Goal: Transaction & Acquisition: Download file/media

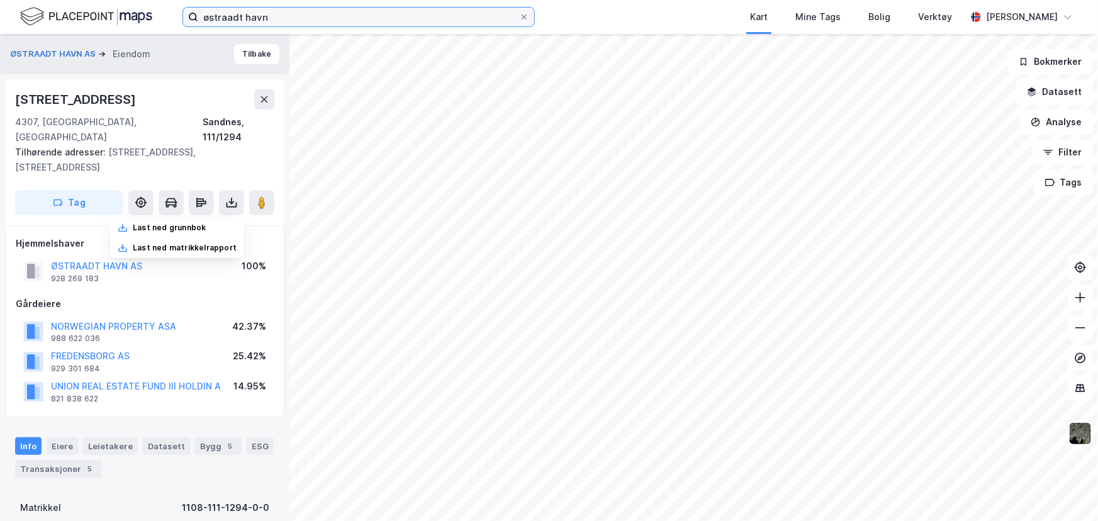
click at [286, 18] on input "østraadt havn" at bounding box center [358, 17] width 321 height 19
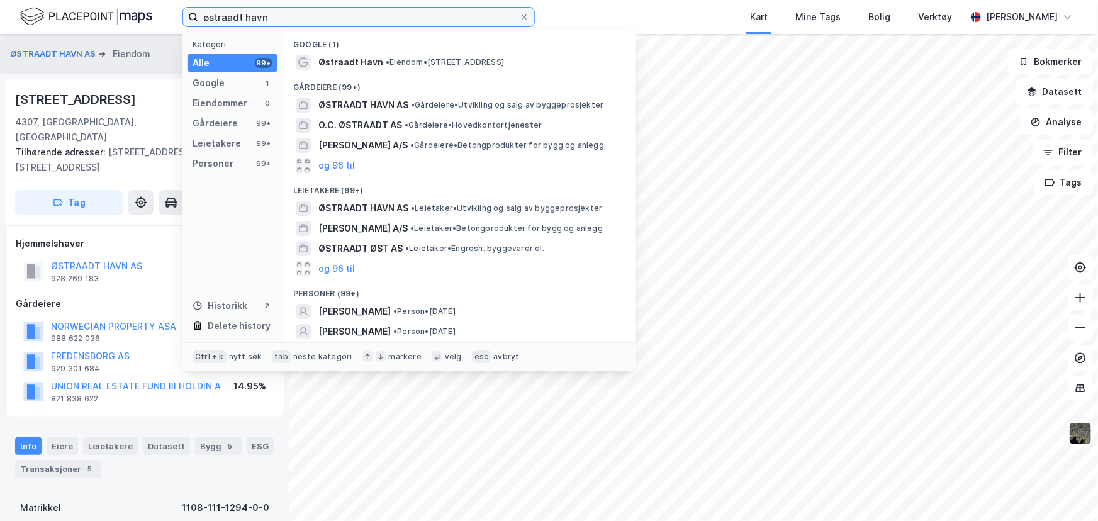
click at [286, 18] on input "østraadt havn" at bounding box center [358, 17] width 321 height 19
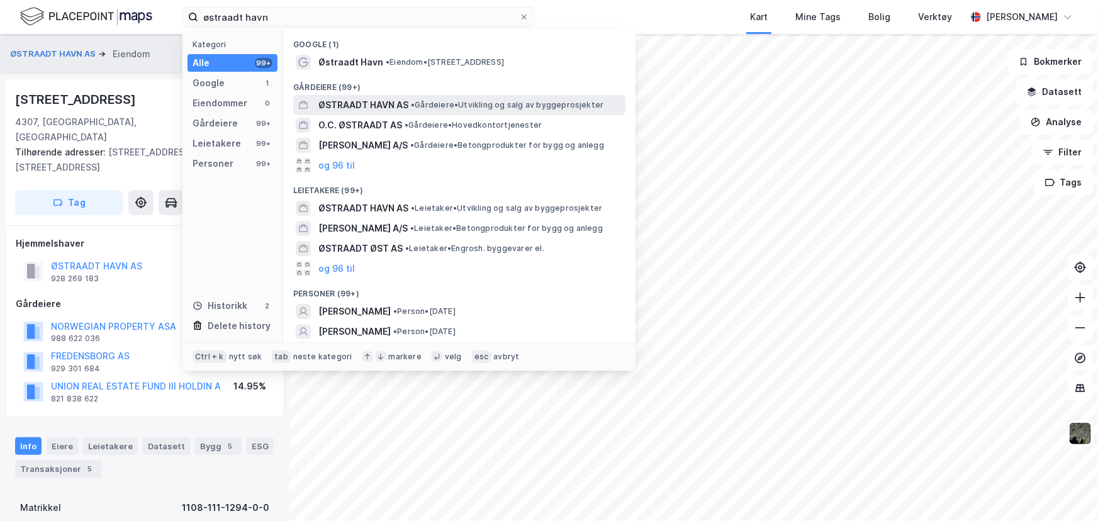
click at [367, 101] on span "ØSTRAADT HAVN AS" at bounding box center [364, 105] width 90 height 15
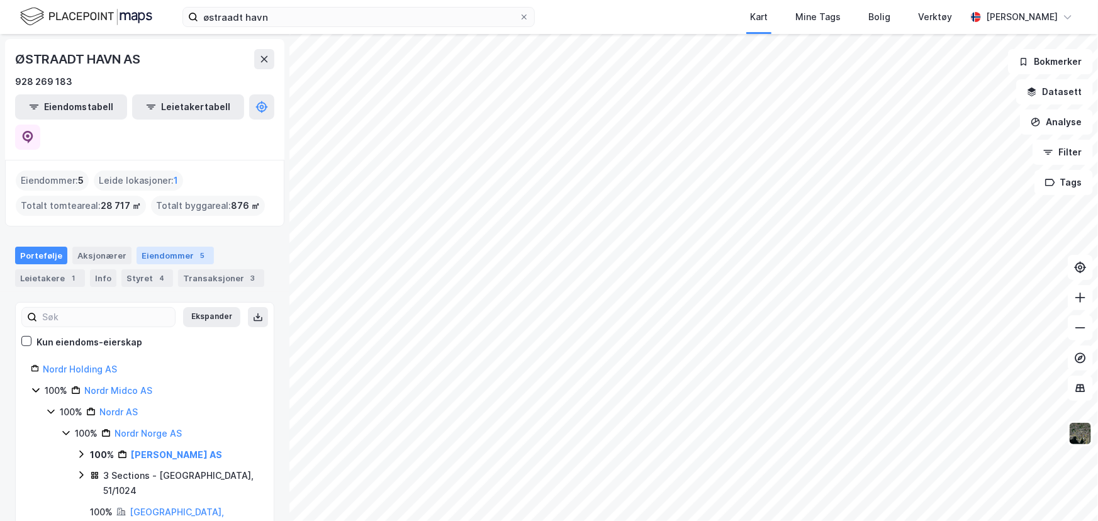
click at [161, 247] on div "Eiendommer 5" at bounding box center [175, 256] width 77 height 18
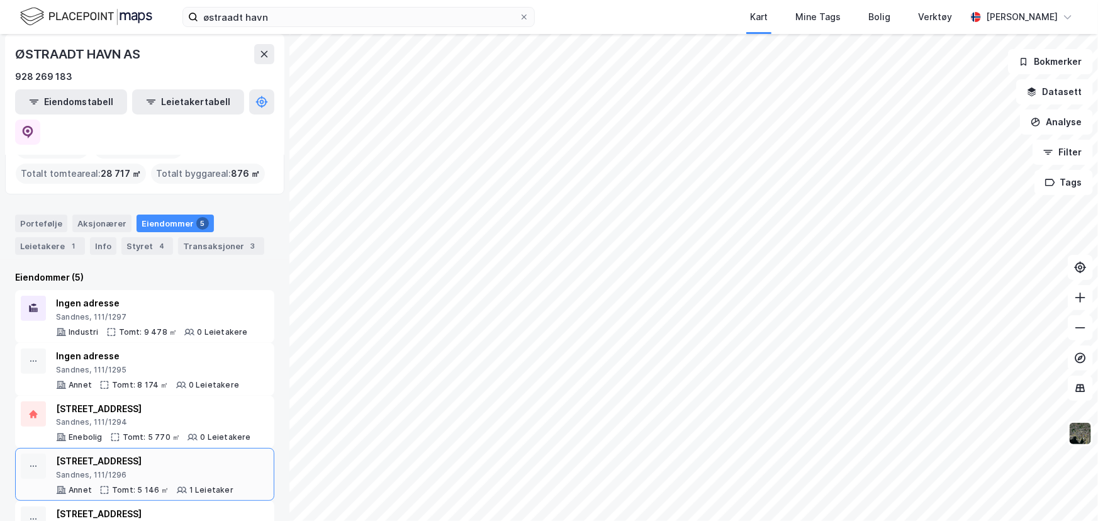
scroll to position [50, 0]
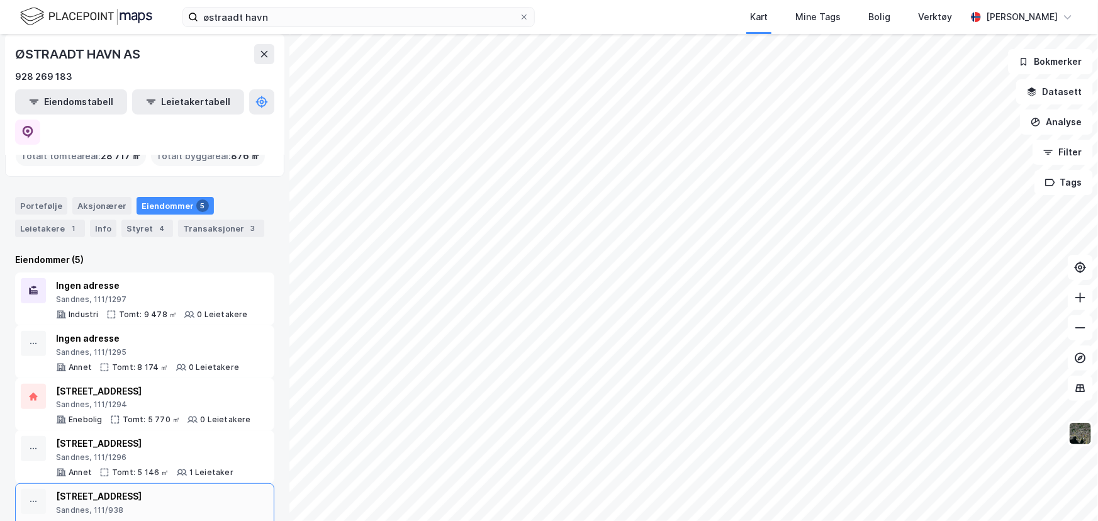
click at [177, 489] on div "[STREET_ADDRESS]" at bounding box center [144, 496] width 177 height 15
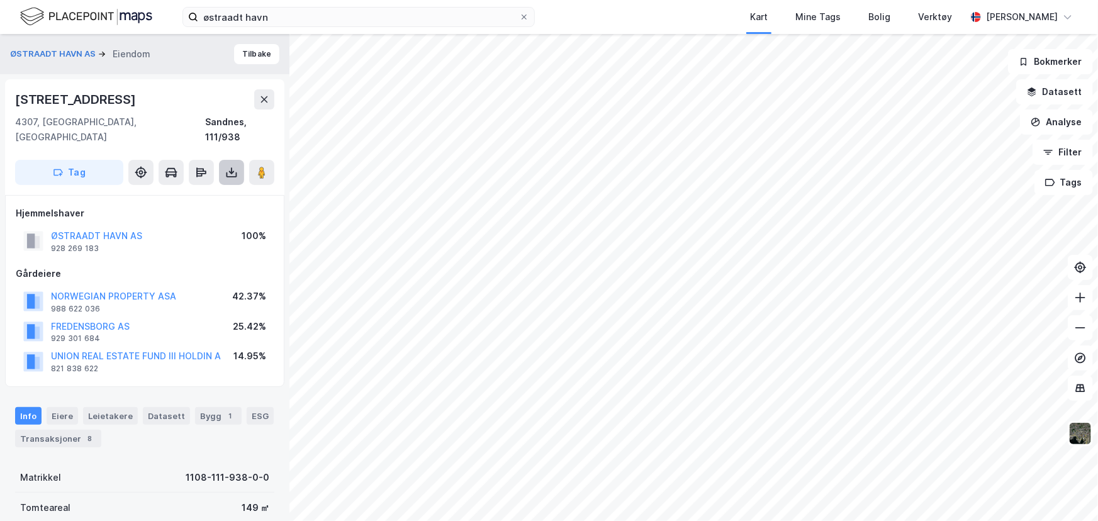
click at [239, 160] on button at bounding box center [231, 172] width 25 height 25
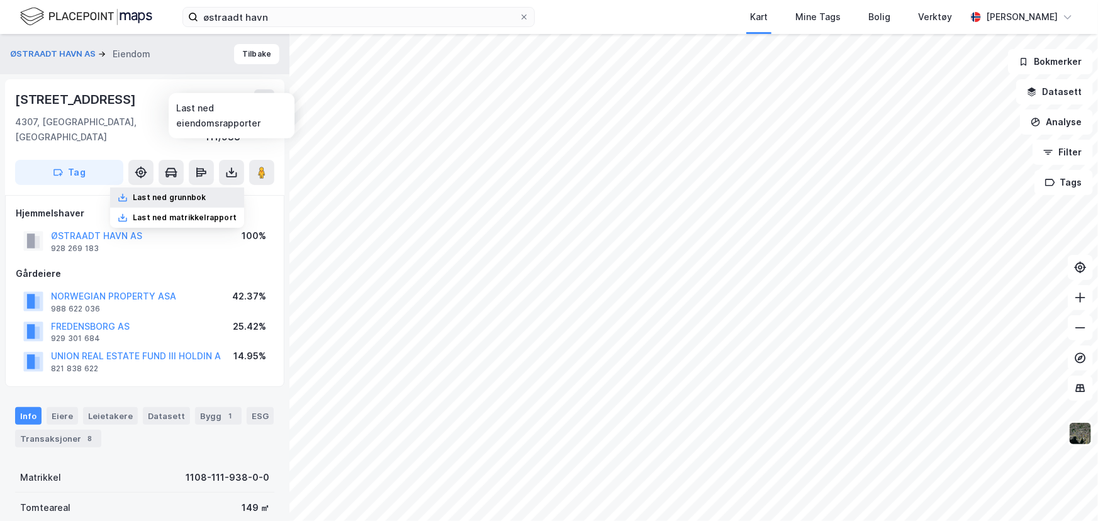
click at [198, 193] on div "Last ned grunnbok" at bounding box center [169, 198] width 73 height 10
